Goal: Transaction & Acquisition: Purchase product/service

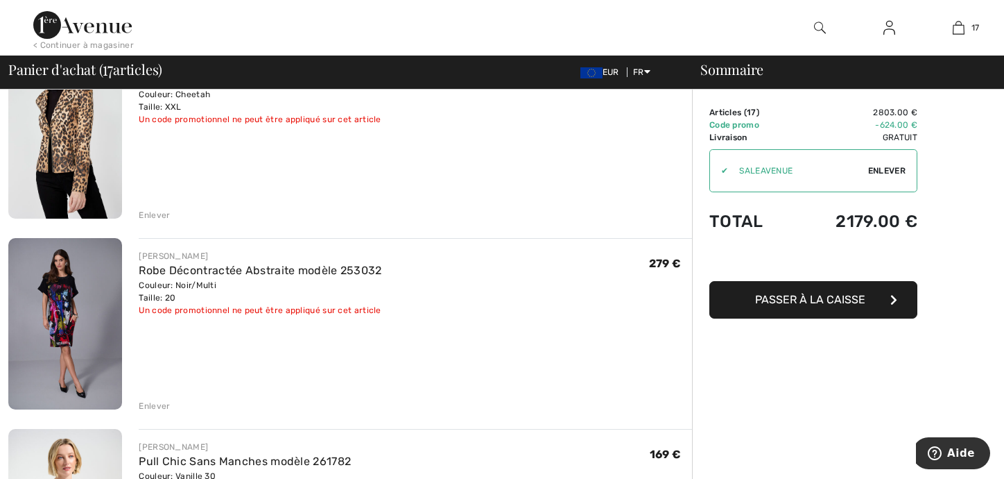
scroll to position [347, 0]
click at [147, 404] on div "Enlever" at bounding box center [154, 405] width 31 height 12
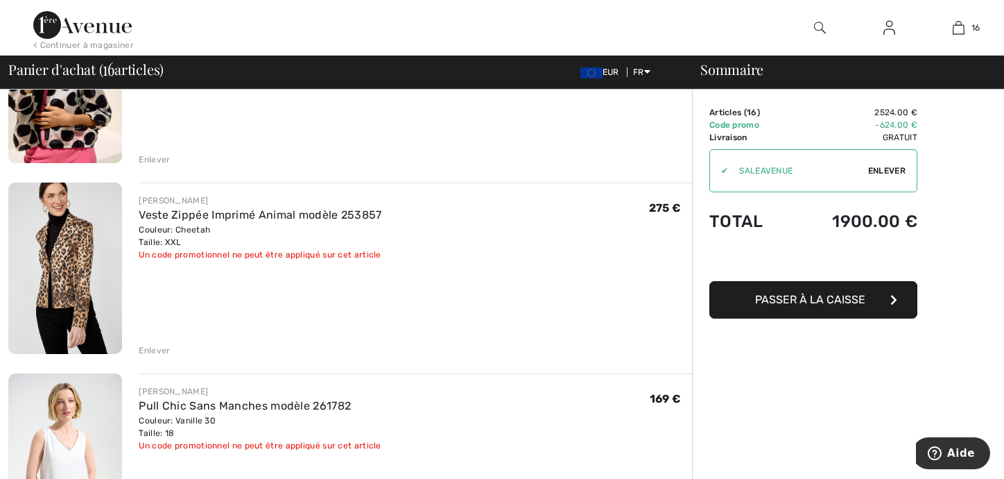
scroll to position [208, 0]
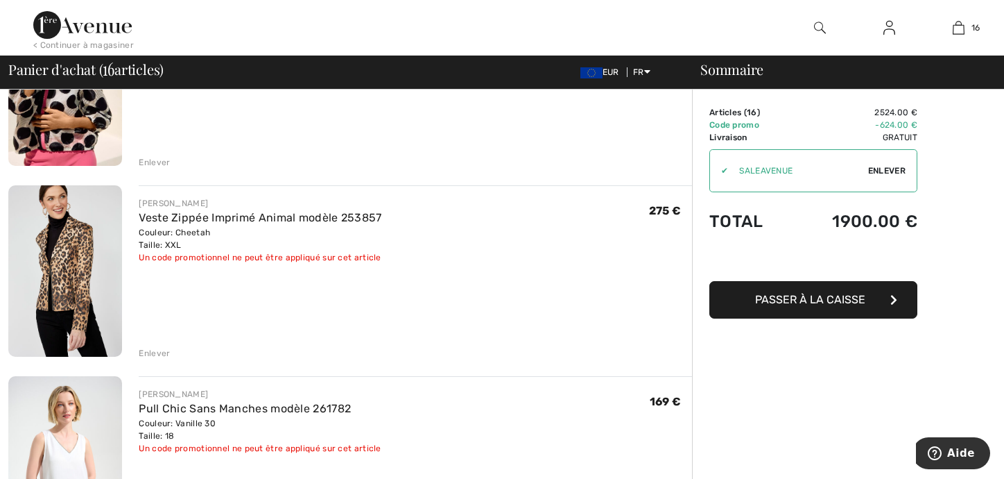
click at [146, 354] on div "Enlever" at bounding box center [154, 353] width 31 height 12
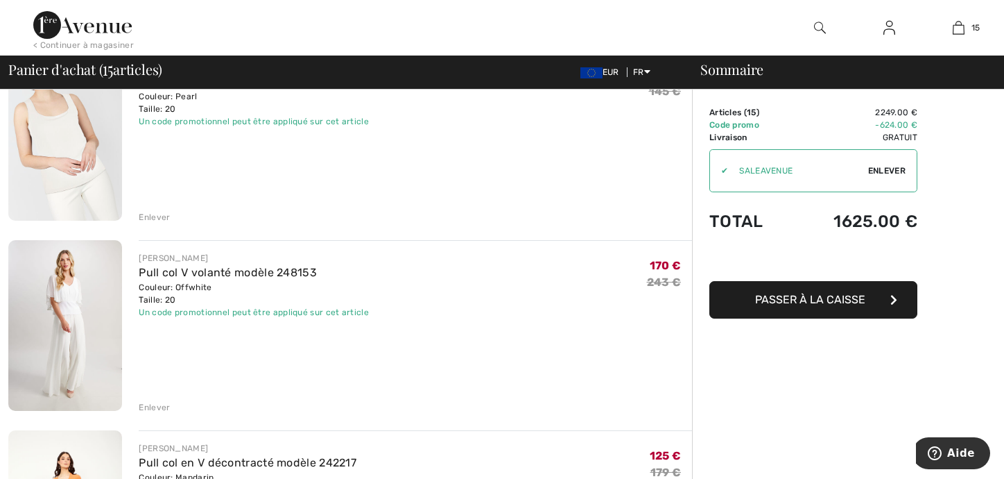
scroll to position [2081, 0]
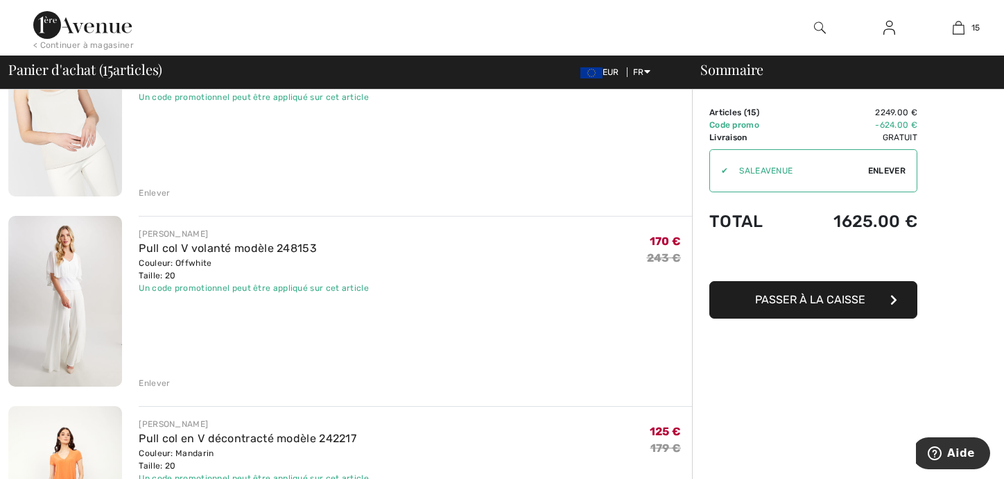
click at [160, 386] on div "Enlever" at bounding box center [154, 383] width 31 height 12
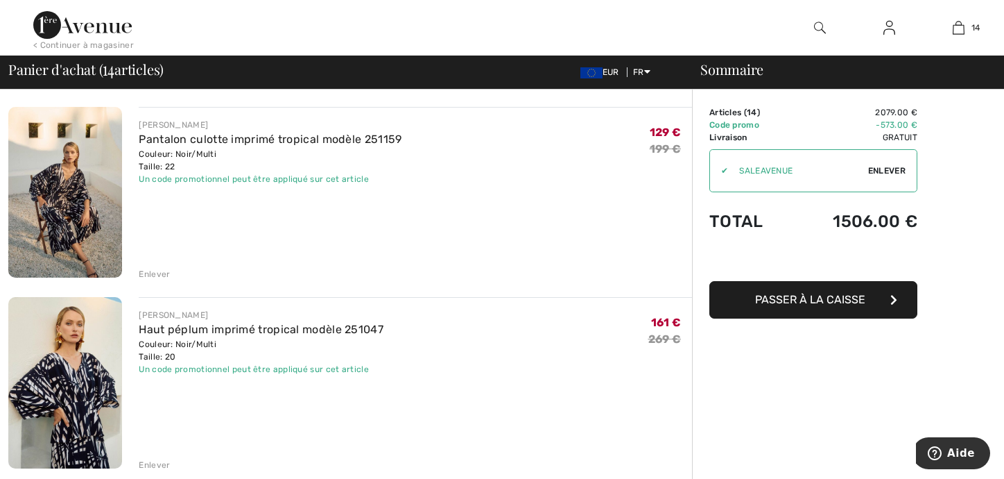
scroll to position [1415, 0]
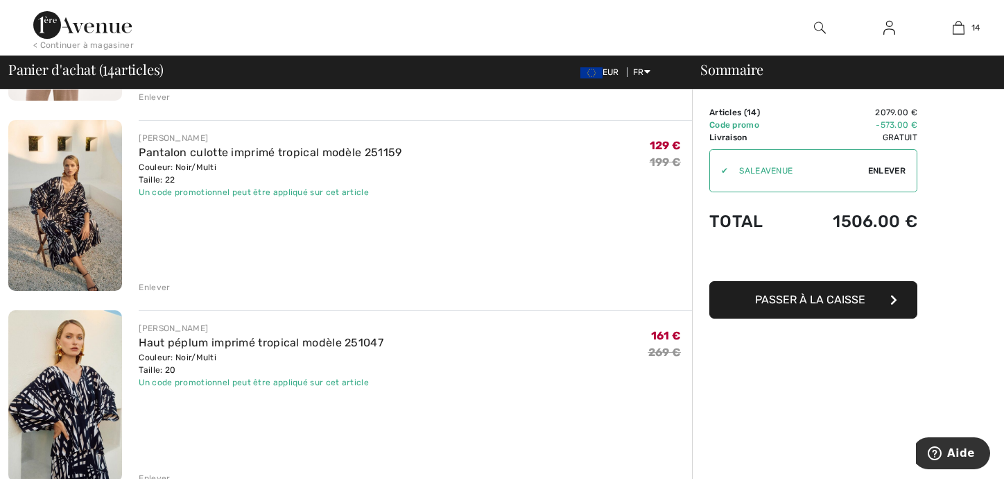
click at [80, 196] on img at bounding box center [65, 205] width 114 height 171
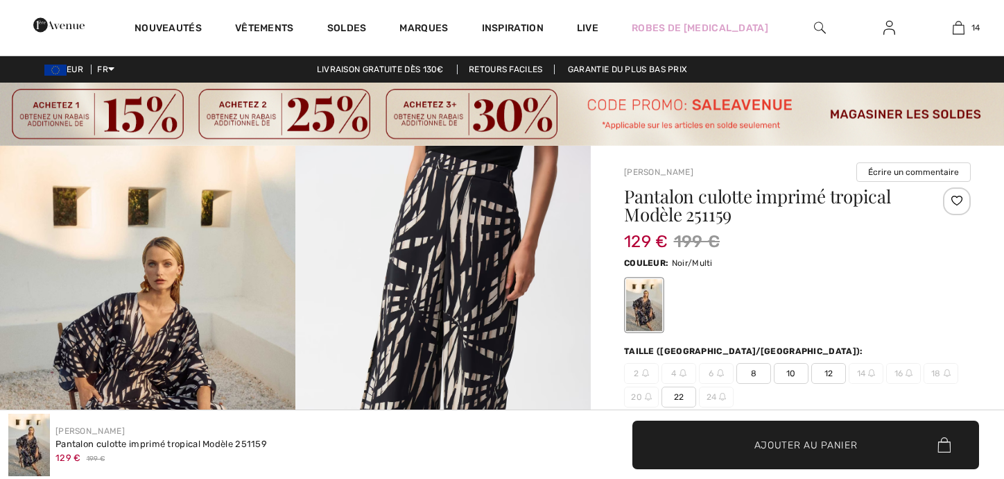
checkbox input "true"
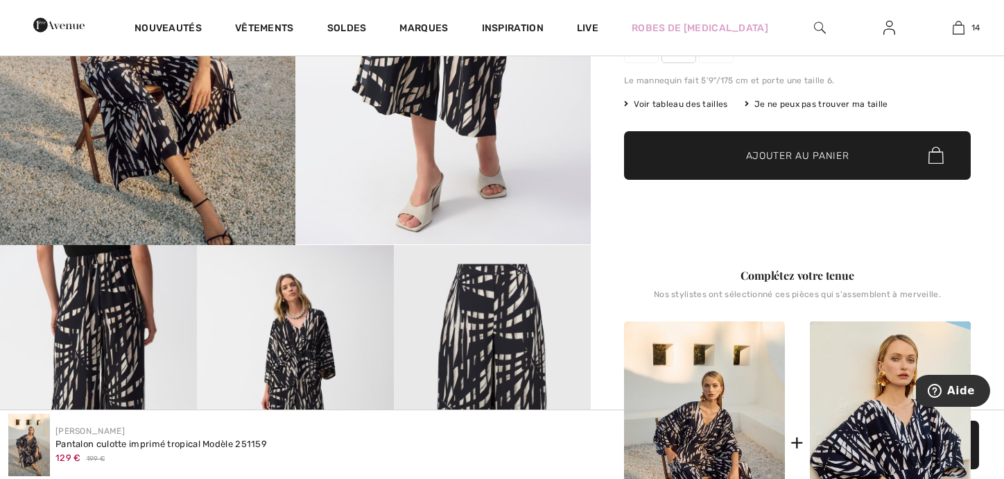
scroll to position [485, 0]
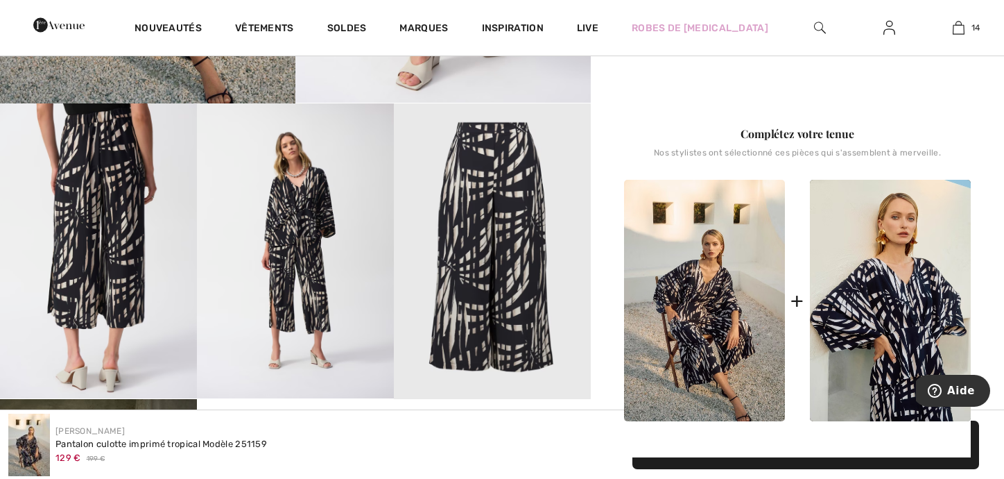
click at [295, 230] on img at bounding box center [295, 250] width 197 height 295
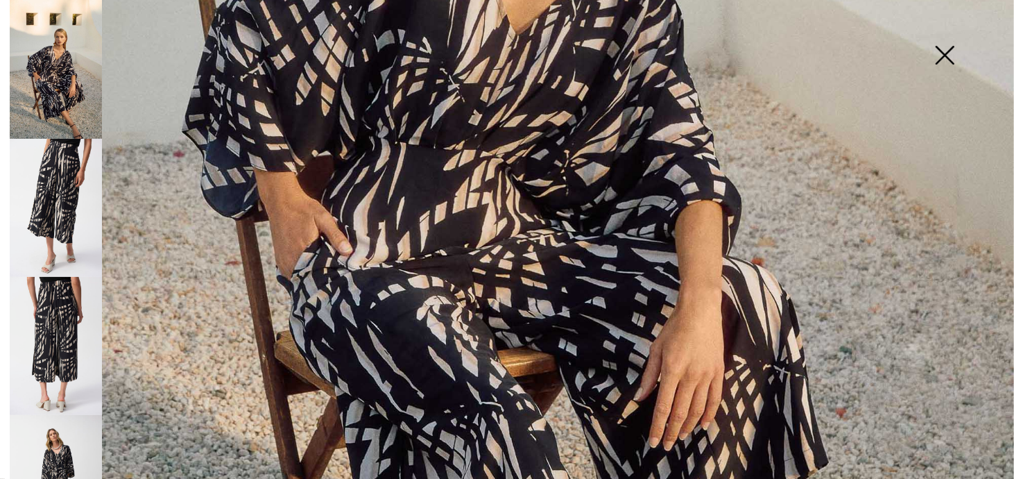
scroll to position [624, 0]
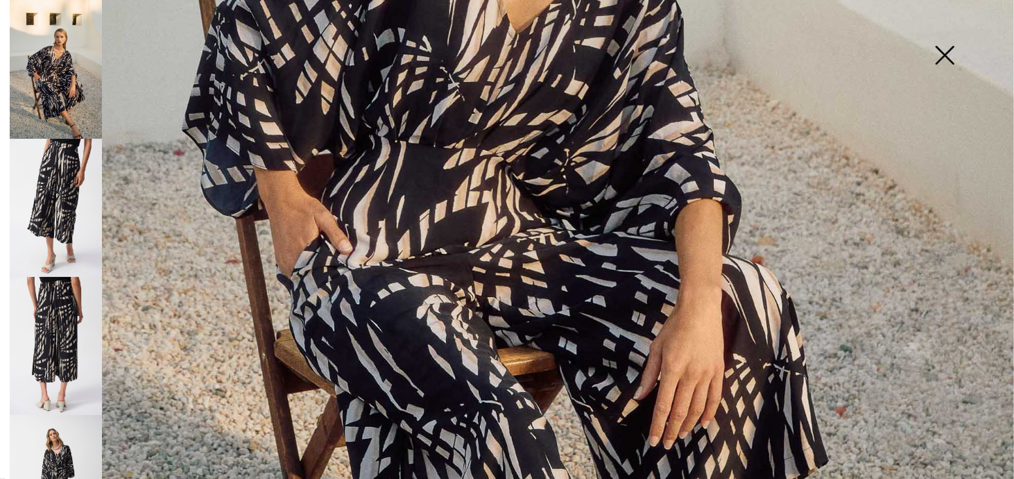
click at [67, 435] on img at bounding box center [56, 484] width 92 height 138
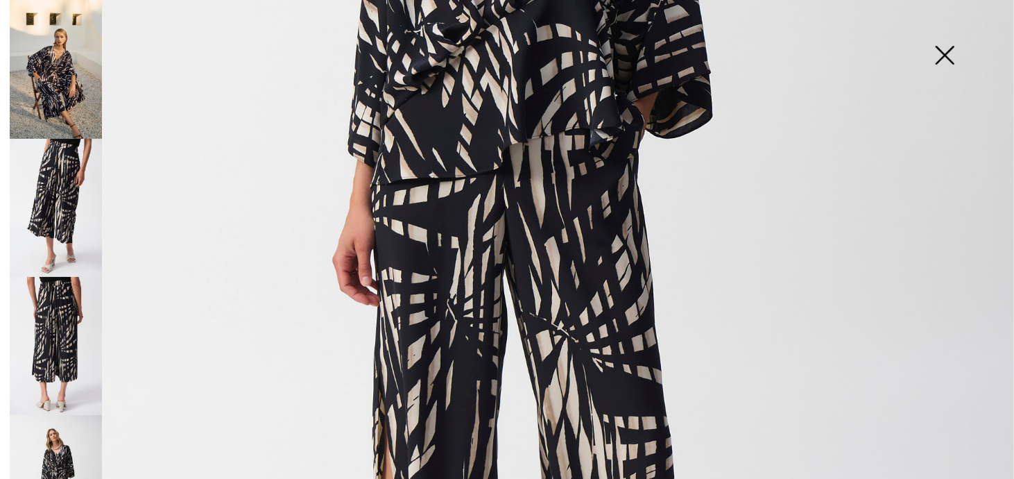
scroll to position [555, 0]
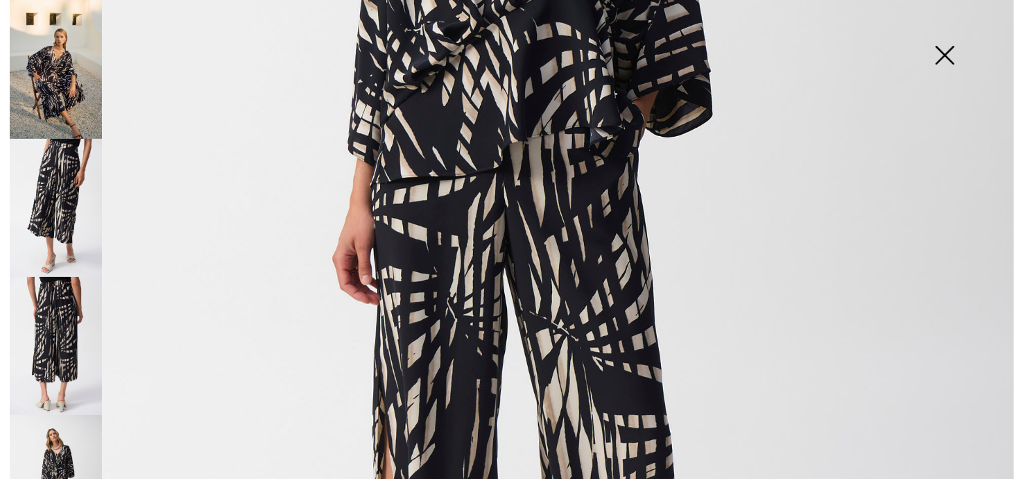
click at [940, 56] on img at bounding box center [944, 56] width 69 height 71
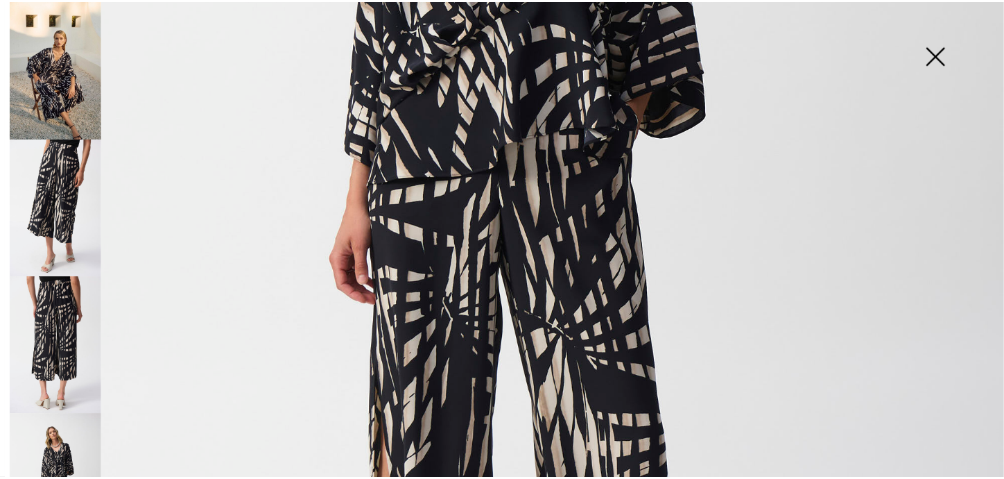
scroll to position [485, 0]
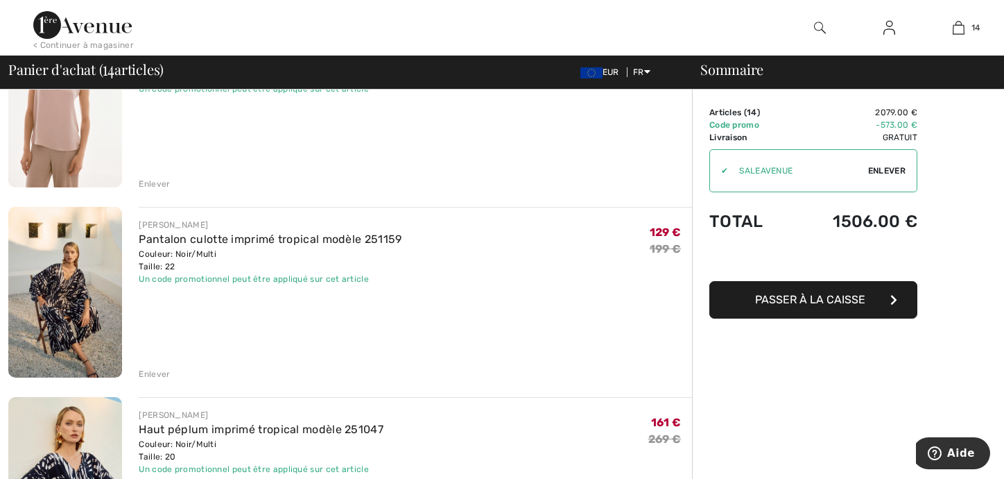
scroll to position [1467, 0]
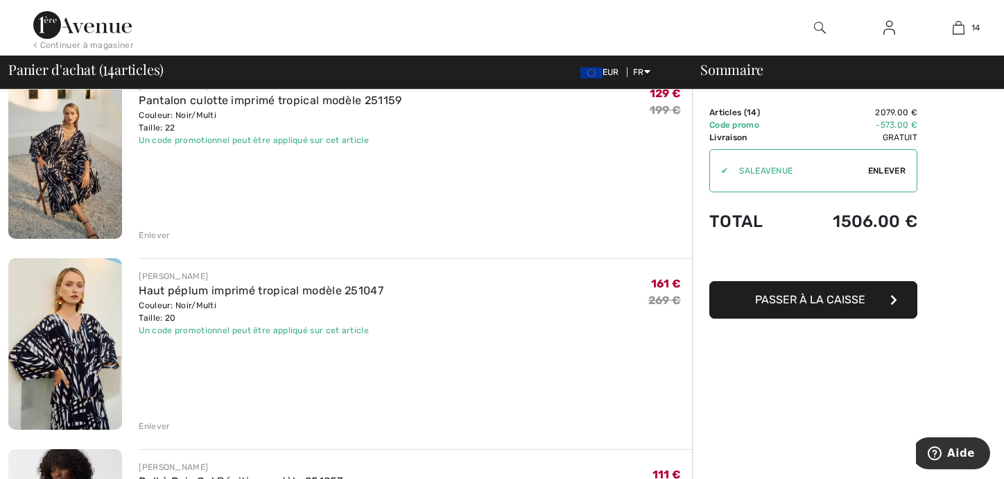
click at [145, 227] on div "Enlever" at bounding box center [415, 233] width 553 height 15
click at [146, 238] on div "Enlever" at bounding box center [154, 235] width 31 height 12
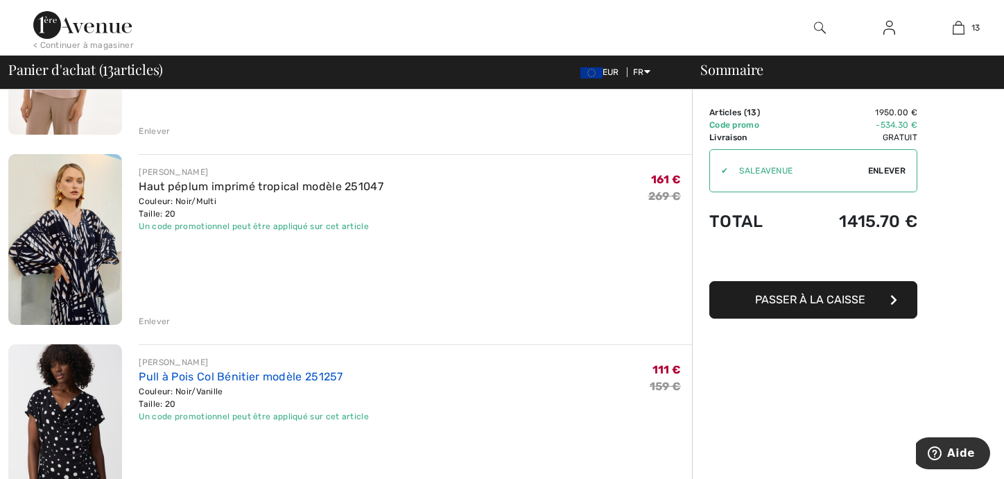
scroll to position [1377, 0]
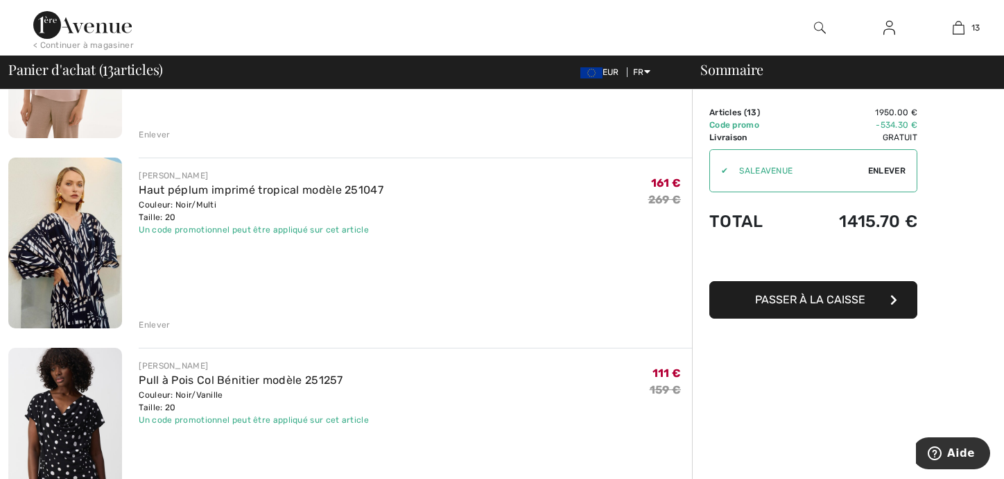
click at [150, 320] on div "Enlever" at bounding box center [154, 324] width 31 height 12
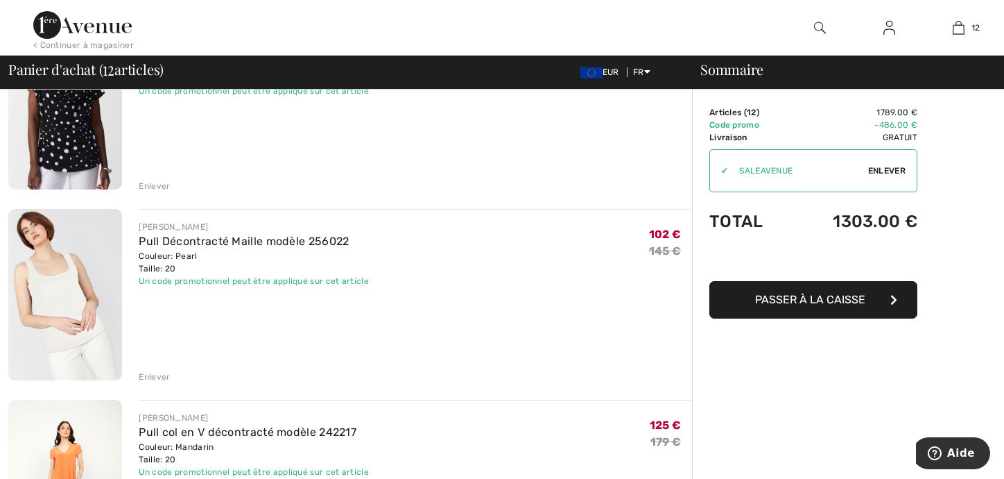
scroll to position [1655, 0]
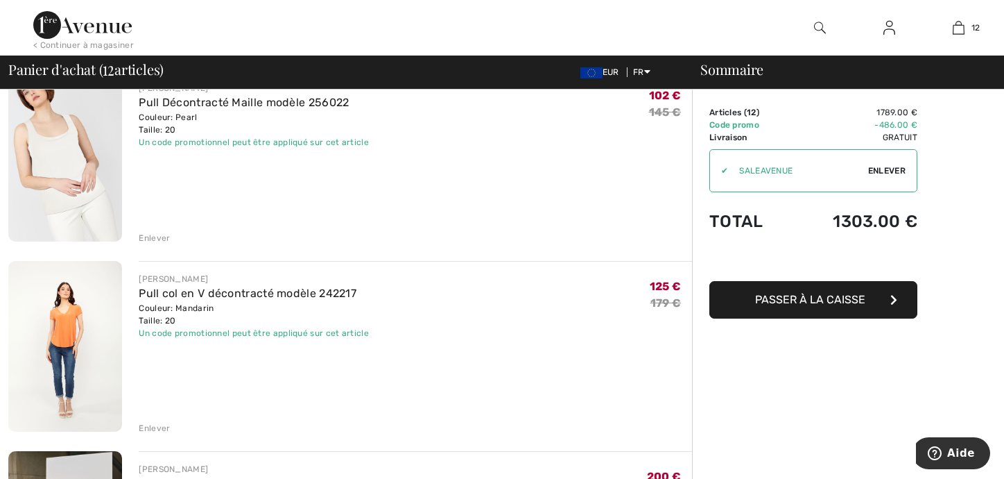
click at [155, 431] on div "Enlever" at bounding box center [154, 428] width 31 height 12
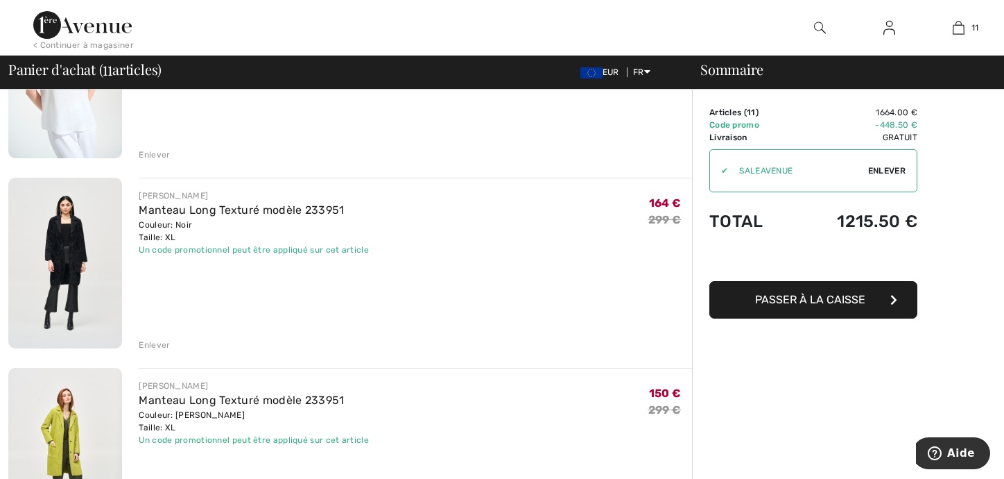
scroll to position [476, 0]
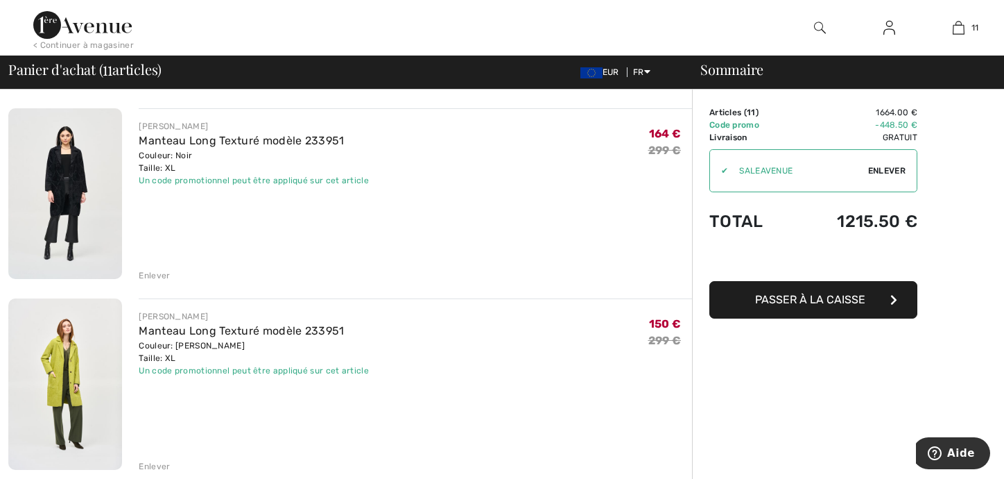
click at [154, 275] on div "Enlever" at bounding box center [154, 275] width 31 height 12
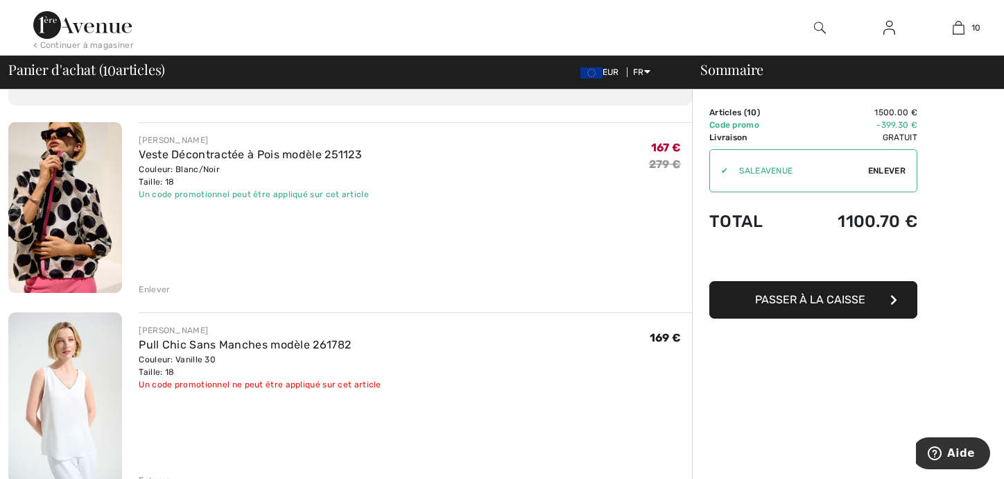
scroll to position [139, 0]
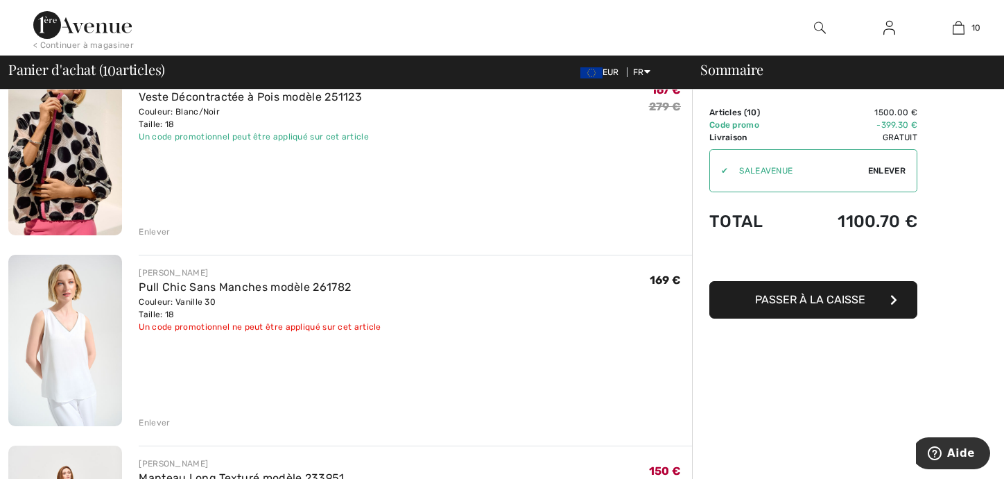
click at [155, 420] on div "Enlever" at bounding box center [154, 422] width 31 height 12
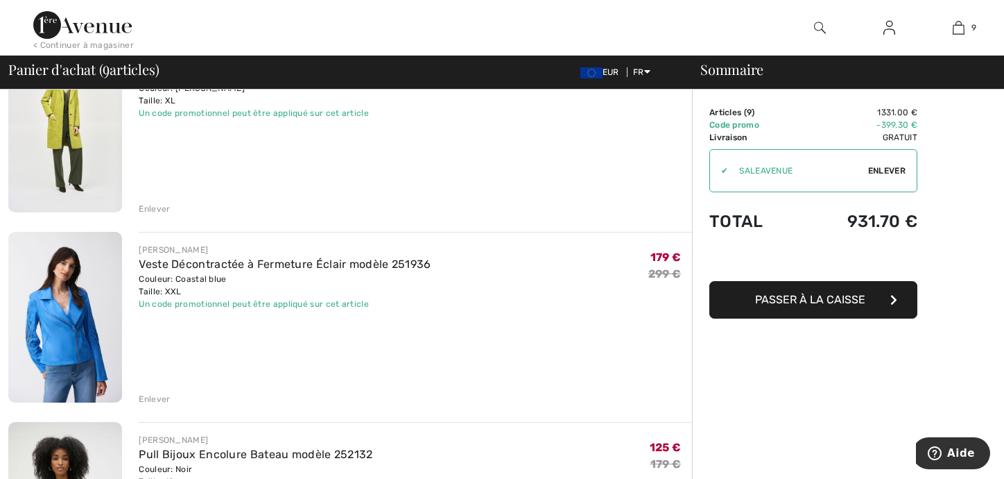
scroll to position [347, 0]
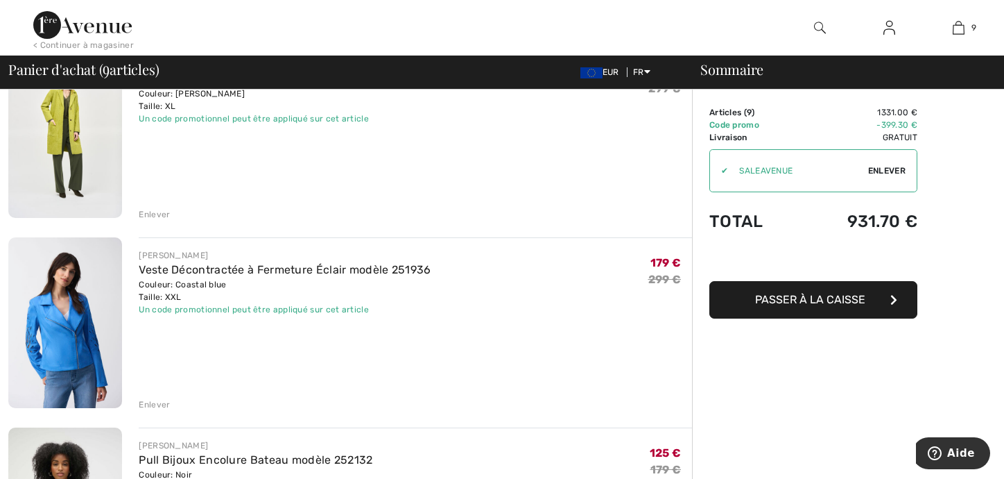
click at [199, 276] on div "Veste Décontractée à Fermeture Éclair modèle 251936" at bounding box center [285, 269] width 292 height 17
click at [203, 270] on link "Veste Décontractée à Fermeture Éclair modèle 251936" at bounding box center [285, 269] width 292 height 13
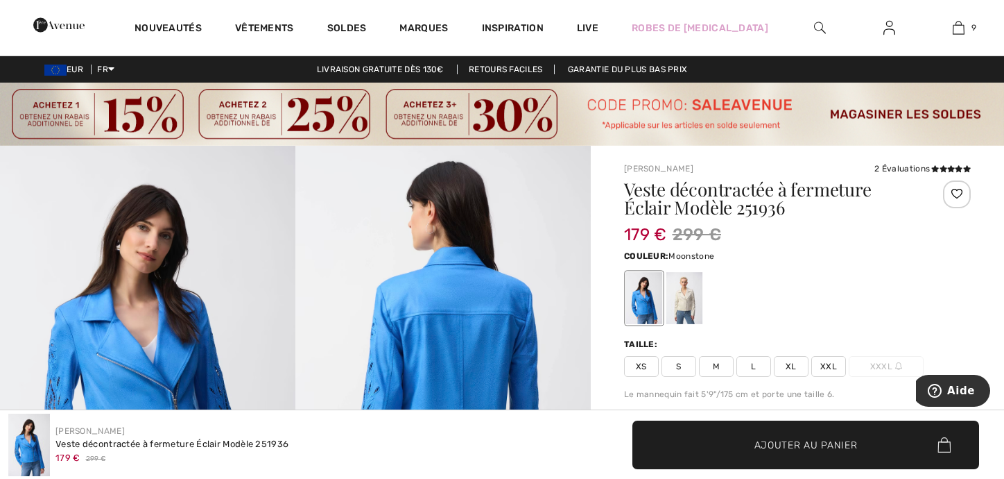
click at [693, 300] on div at bounding box center [684, 298] width 36 height 52
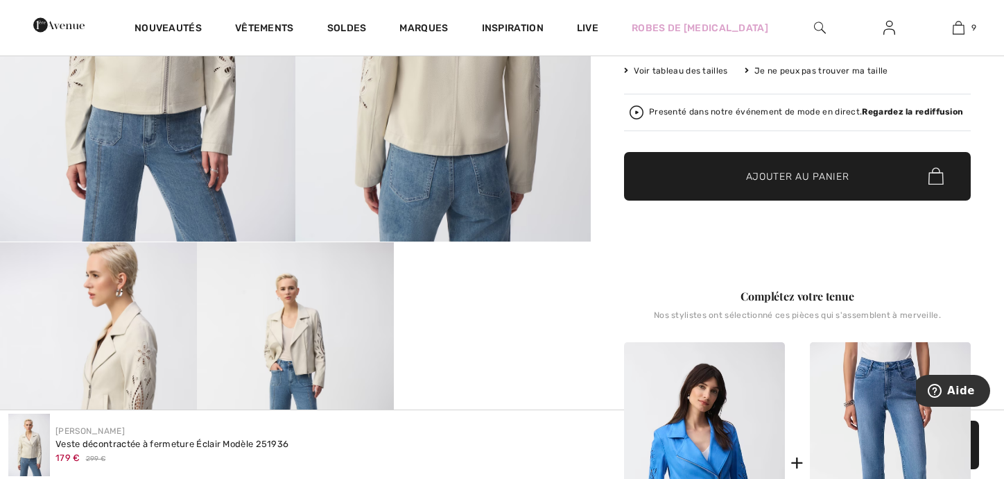
scroll to position [347, 0]
